Goal: Obtain resource: Download file/media

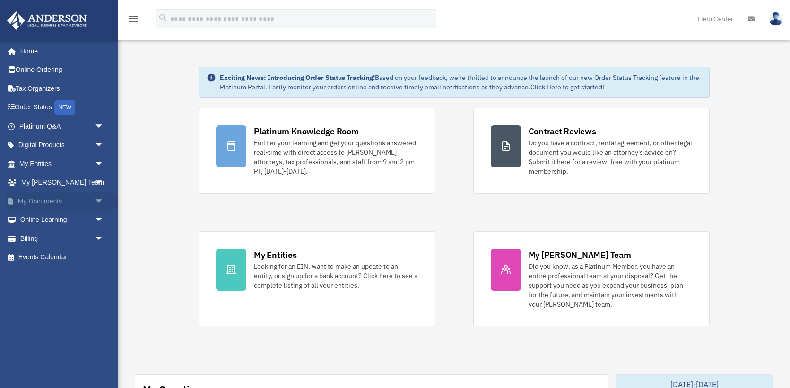
click at [51, 203] on link "My Documents arrow_drop_down" at bounding box center [63, 201] width 112 height 19
click at [97, 199] on span "arrow_drop_down" at bounding box center [104, 201] width 19 height 19
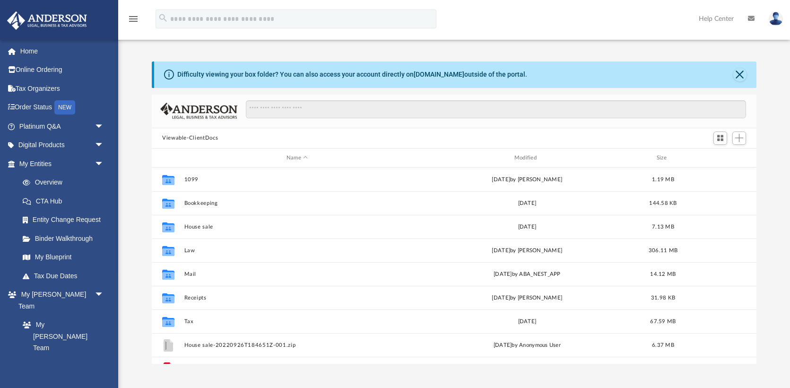
scroll to position [215, 605]
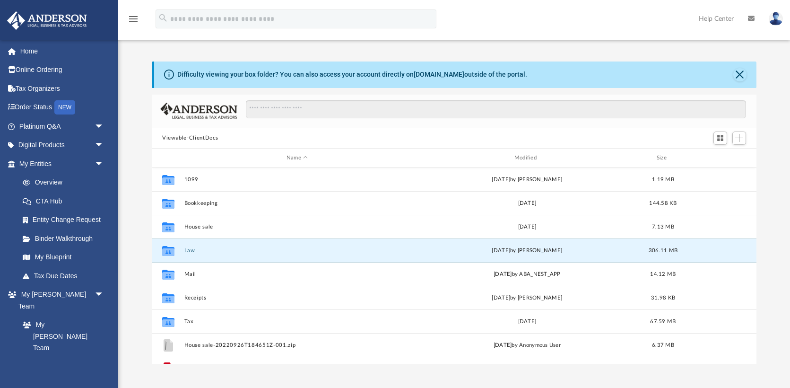
click at [189, 249] on button "Law" at bounding box center [297, 250] width 226 height 6
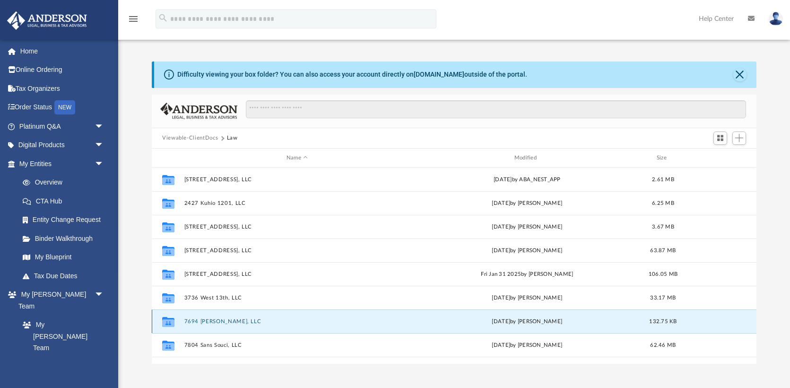
click at [223, 320] on button "7694 [PERSON_NAME], LLC" at bounding box center [297, 321] width 226 height 6
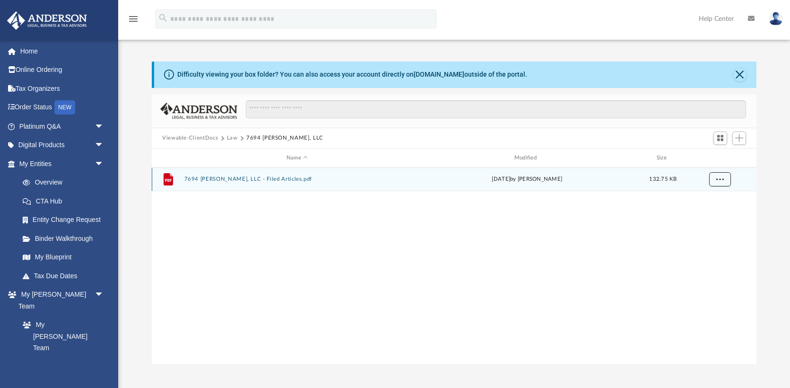
click at [724, 181] on button "More options" at bounding box center [720, 180] width 22 height 14
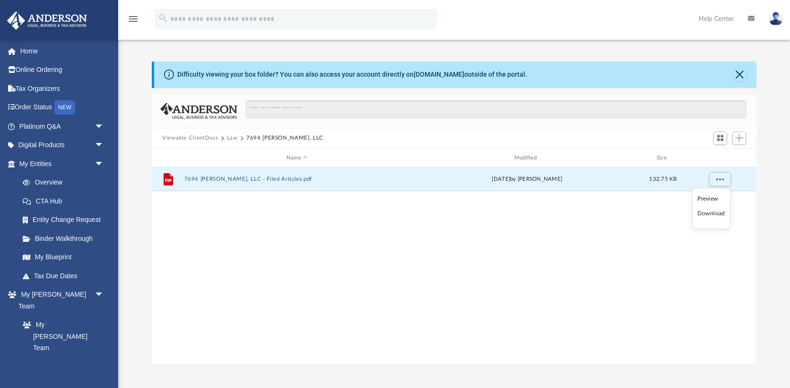
click at [715, 215] on li "Download" at bounding box center [710, 214] width 27 height 10
click at [268, 181] on button "7694 Sir Kaufmann, LLC - Filed Articles.pdf" at bounding box center [297, 179] width 226 height 6
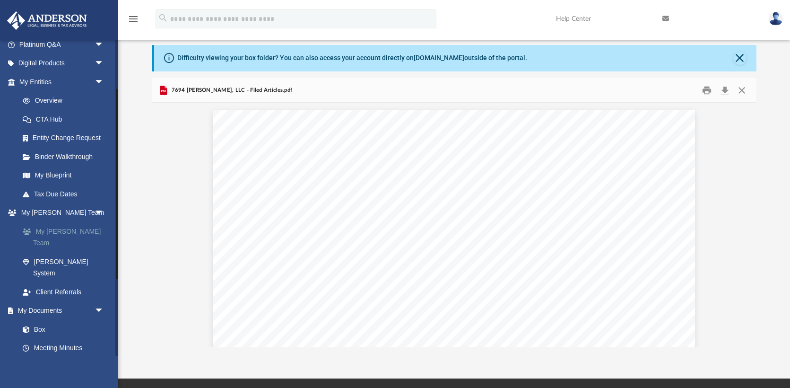
scroll to position [83, 0]
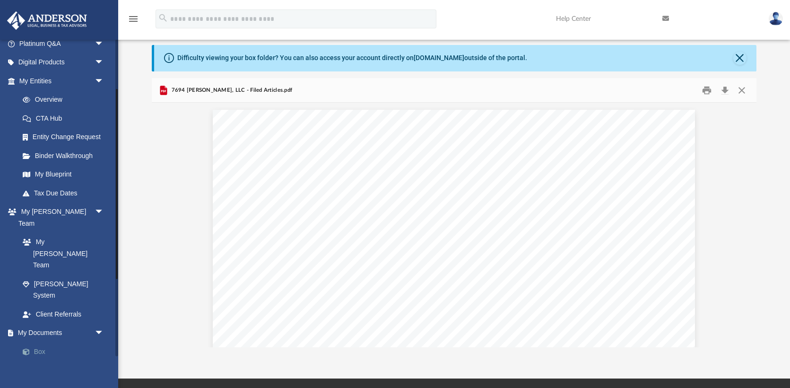
click at [43, 342] on link "Box" at bounding box center [65, 351] width 105 height 19
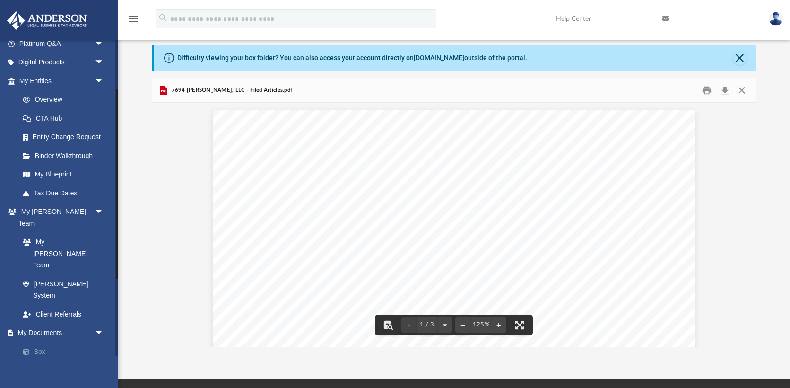
click at [38, 342] on link "Box" at bounding box center [65, 351] width 105 height 19
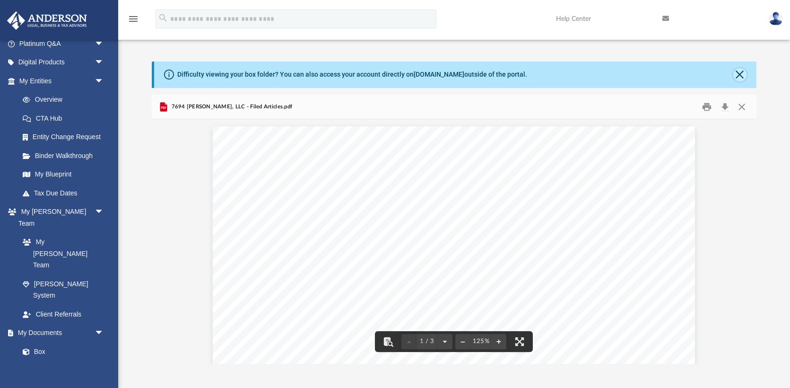
click at [739, 77] on button "Close" at bounding box center [739, 74] width 13 height 13
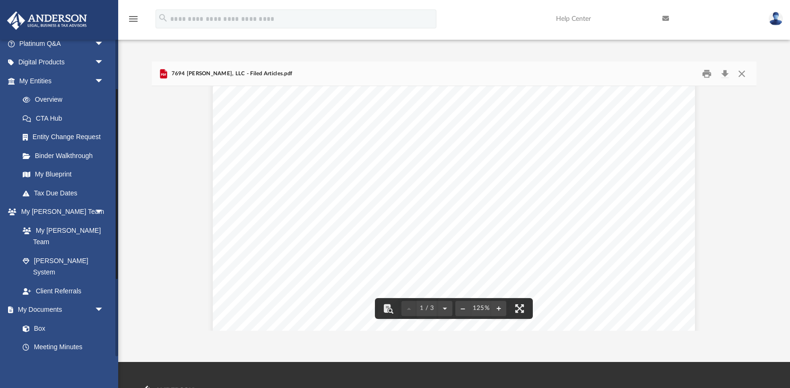
scroll to position [291, 0]
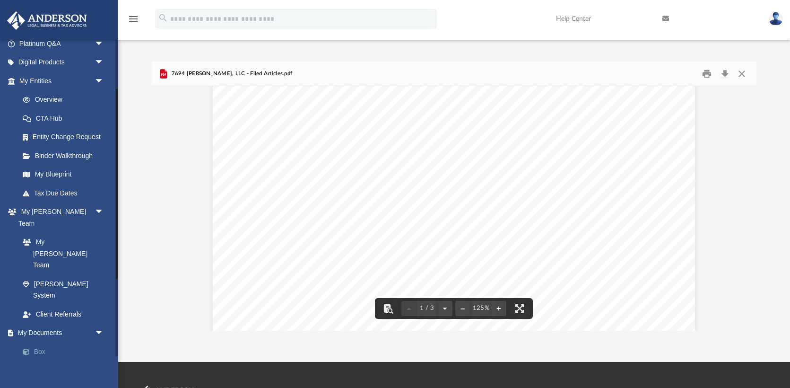
click at [40, 342] on link "Box" at bounding box center [65, 351] width 105 height 19
click at [41, 342] on link "Box" at bounding box center [65, 351] width 105 height 19
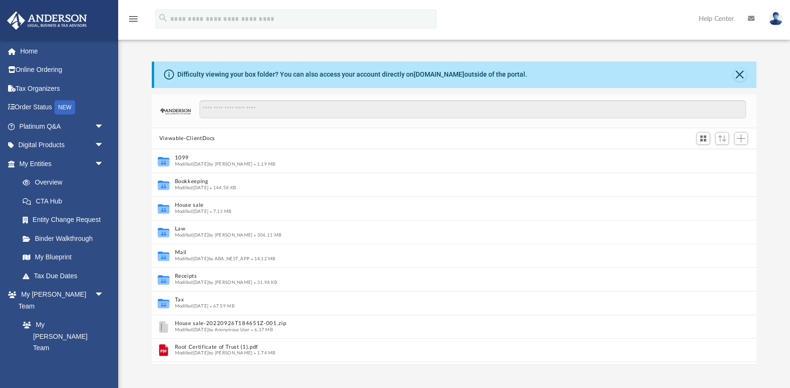
scroll to position [0, 0]
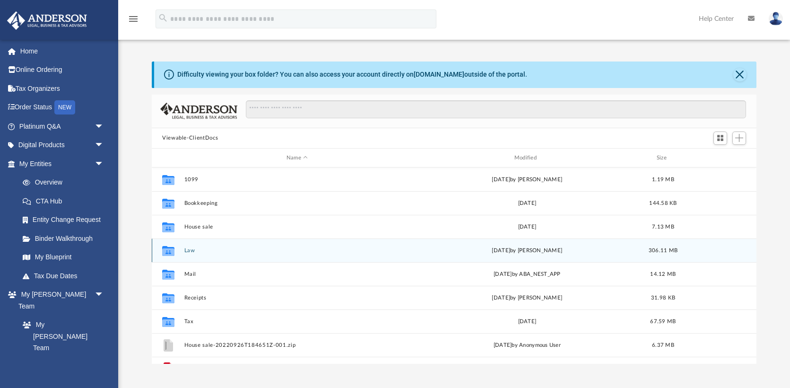
click at [192, 254] on div "Collaborated Folder Law [DATE] by [PERSON_NAME] 306.11 MB" at bounding box center [454, 250] width 605 height 24
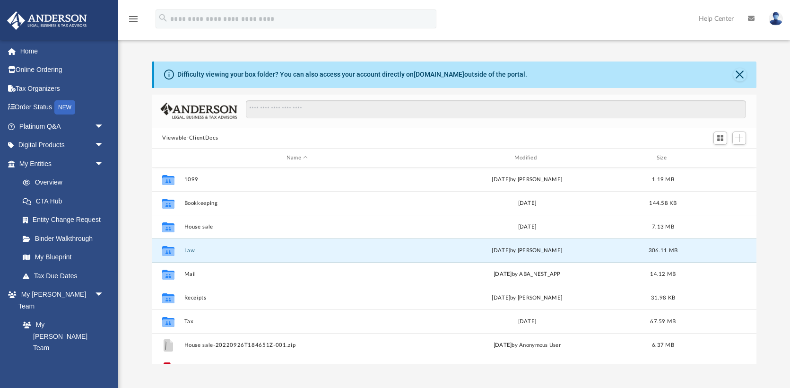
click at [186, 251] on button "Law" at bounding box center [297, 250] width 226 height 6
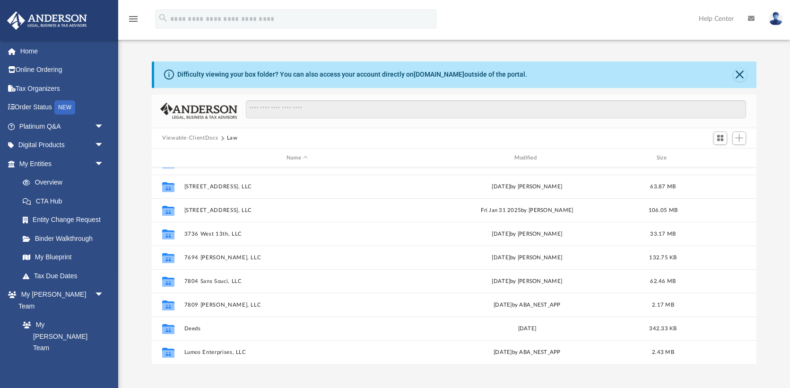
scroll to position [64, 0]
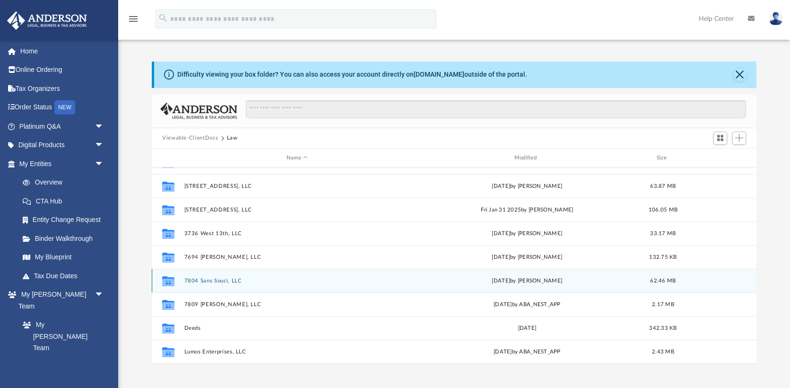
click at [222, 277] on div "Collaborated Folder 7804 Sans Souci, LLC Tue Sep 9 2025 by Amisha Jagetiya 62.4…" at bounding box center [454, 281] width 605 height 24
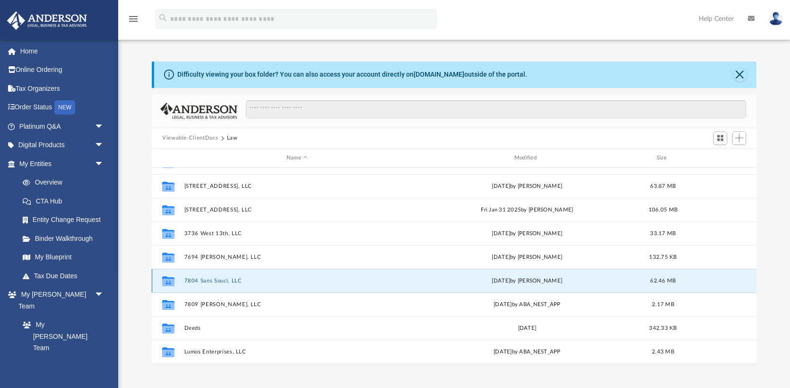
click at [225, 281] on button "7804 Sans Souci, LLC" at bounding box center [297, 281] width 226 height 6
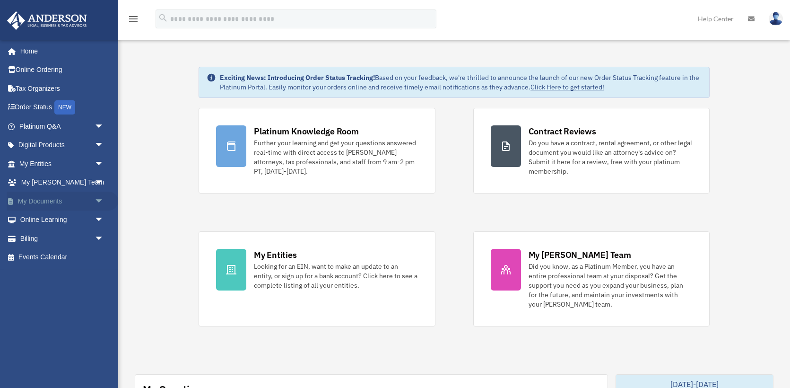
click at [70, 198] on link "My Documents arrow_drop_down" at bounding box center [63, 201] width 112 height 19
click at [96, 200] on span "arrow_drop_down" at bounding box center [104, 201] width 19 height 19
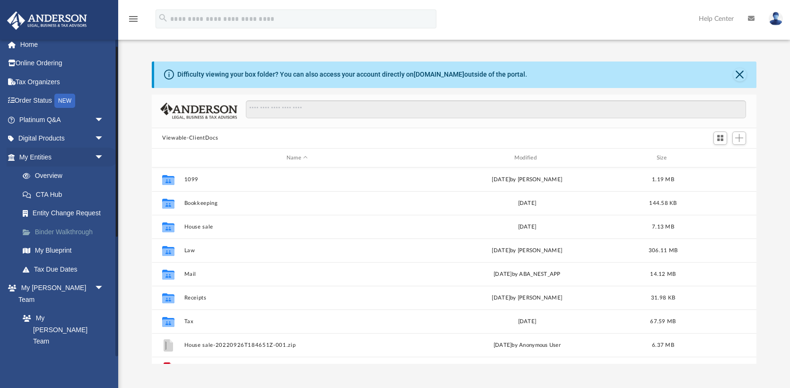
scroll to position [24, 0]
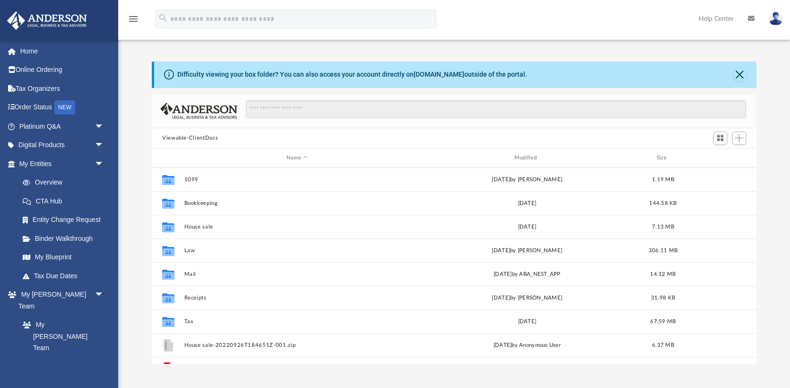
scroll to position [17, 0]
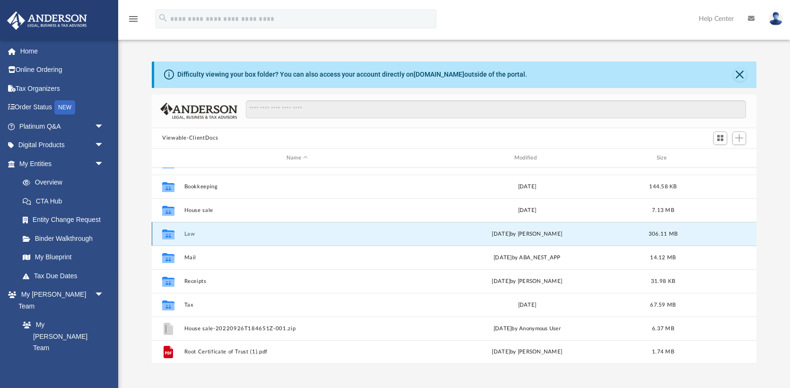
click at [191, 232] on button "Law" at bounding box center [297, 234] width 226 height 6
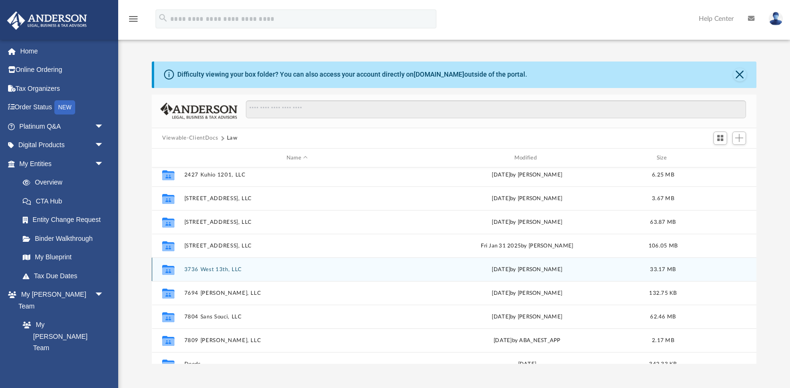
scroll to position [32, 0]
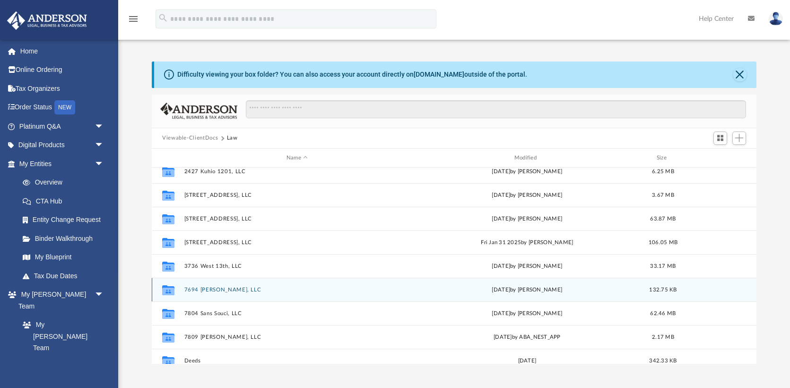
click at [224, 288] on button "7694 [PERSON_NAME], LLC" at bounding box center [297, 290] width 226 height 6
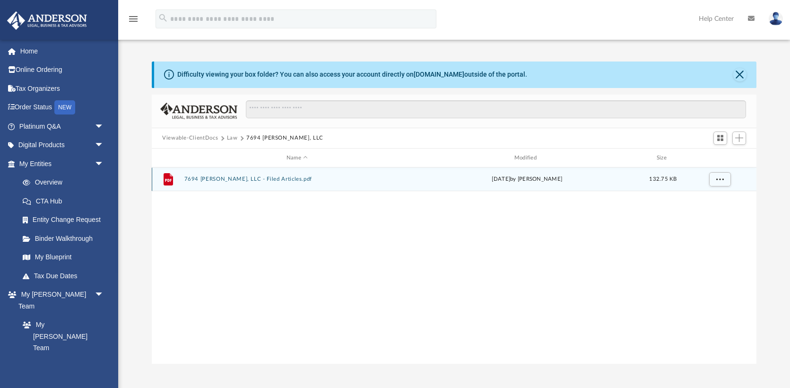
scroll to position [0, 0]
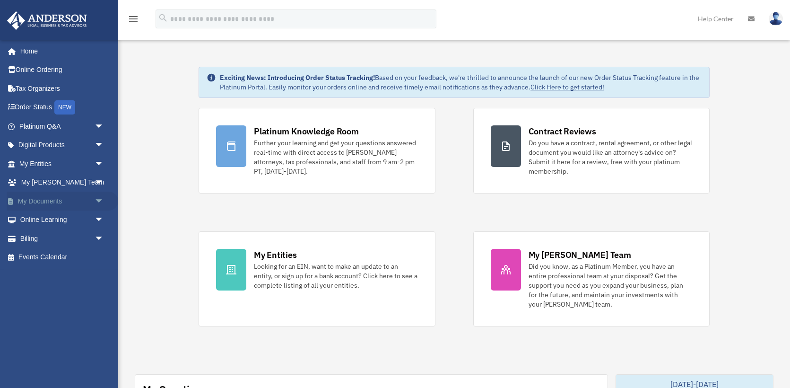
click at [72, 201] on link "My Documents arrow_drop_down" at bounding box center [63, 201] width 112 height 19
click at [97, 201] on span "arrow_drop_down" at bounding box center [104, 201] width 19 height 19
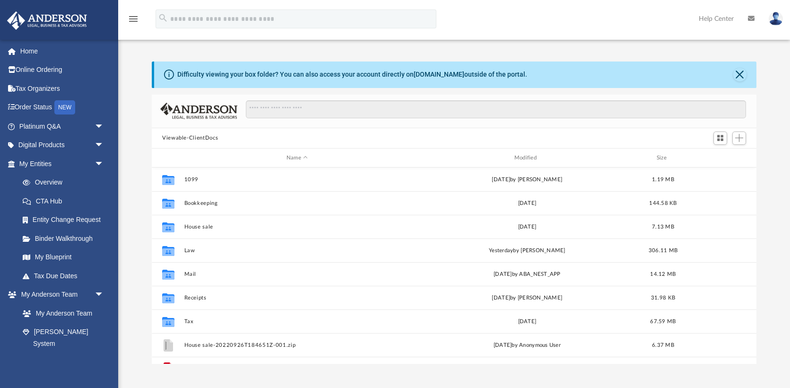
scroll to position [215, 605]
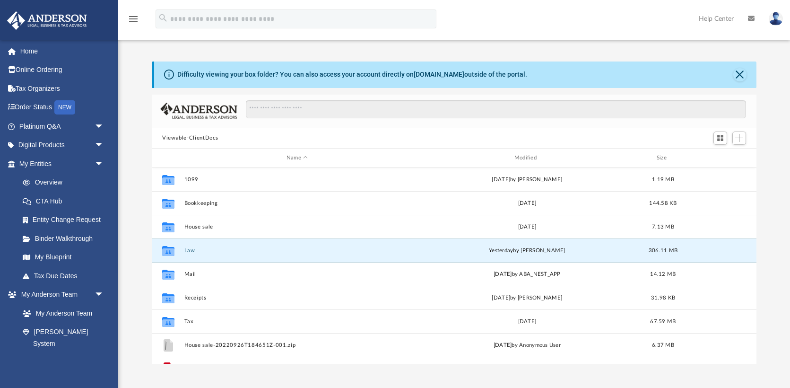
click at [188, 249] on button "Law" at bounding box center [297, 250] width 226 height 6
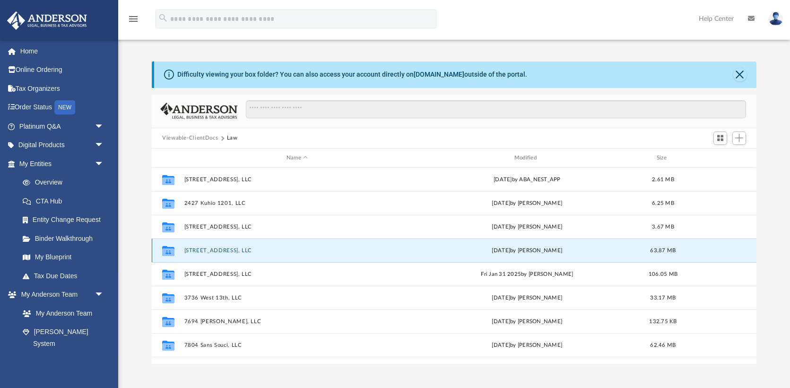
click at [226, 251] on button "[STREET_ADDRESS], LLC" at bounding box center [297, 250] width 226 height 6
